Goal: Find specific page/section: Find specific page/section

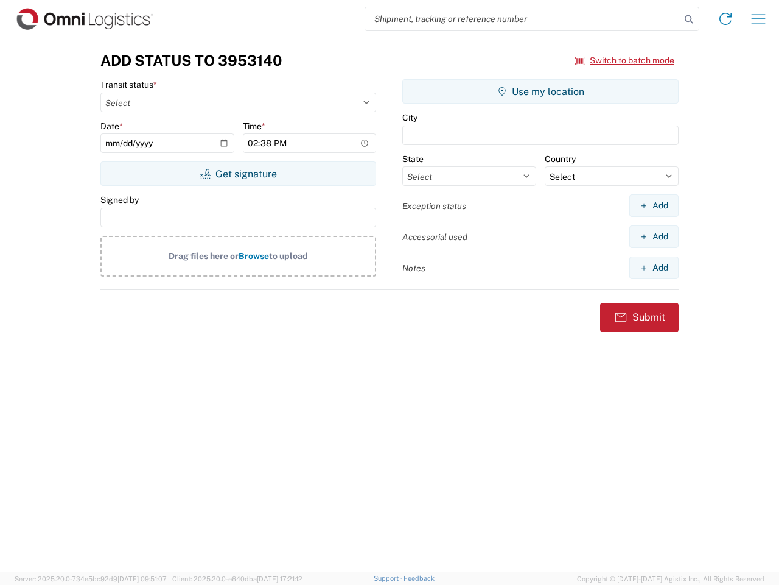
click at [523, 19] on input "search" at bounding box center [522, 18] width 315 height 23
click at [689, 19] on icon at bounding box center [689, 19] width 17 height 17
click at [726, 19] on icon at bounding box center [725, 18] width 19 height 19
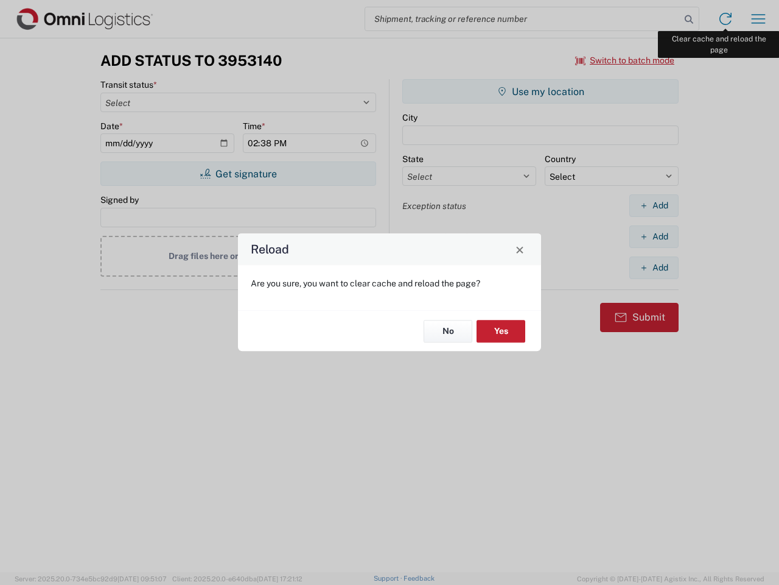
click at [759, 19] on div "Reload Are you sure, you want to clear cache and reload the page? No Yes" at bounding box center [389, 292] width 779 height 585
click at [625, 60] on div "Reload Are you sure, you want to clear cache and reload the page? No Yes" at bounding box center [389, 292] width 779 height 585
click at [238, 174] on div "Reload Are you sure, you want to clear cache and reload the page? No Yes" at bounding box center [389, 292] width 779 height 585
click at [541, 91] on div "Reload Are you sure, you want to clear cache and reload the page? No Yes" at bounding box center [389, 292] width 779 height 585
click at [654, 205] on div "Reload Are you sure, you want to clear cache and reload the page? No Yes" at bounding box center [389, 292] width 779 height 585
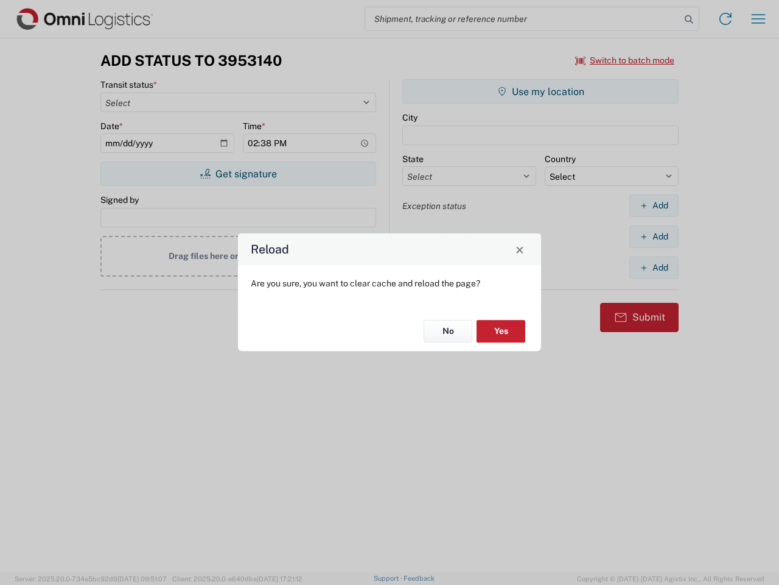
click at [654, 236] on div "Reload Are you sure, you want to clear cache and reload the page? No Yes" at bounding box center [389, 292] width 779 height 585
click at [654, 267] on div "Reload Are you sure, you want to clear cache and reload the page? No Yes" at bounding box center [389, 292] width 779 height 585
